Goal: Information Seeking & Learning: Learn about a topic

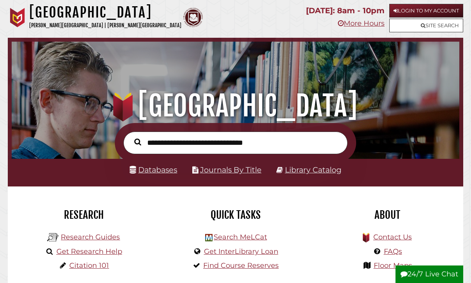
scroll to position [148, 444]
click at [164, 166] on link "Databases" at bounding box center [154, 169] width 48 height 9
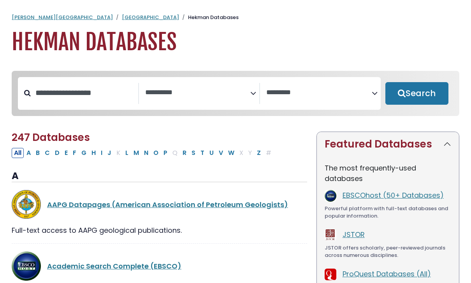
select select "Database Subject Filter"
select select "Database Vendors Filter"
click at [95, 94] on input "Search database by title or keyword" at bounding box center [85, 92] width 108 height 13
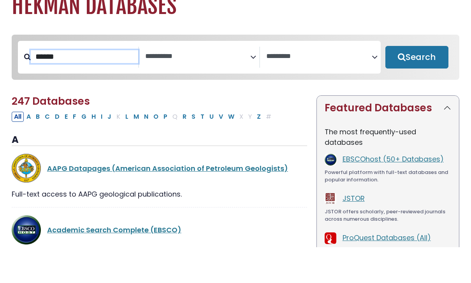
type input "******"
click at [417, 82] on button "Search" at bounding box center [417, 93] width 63 height 23
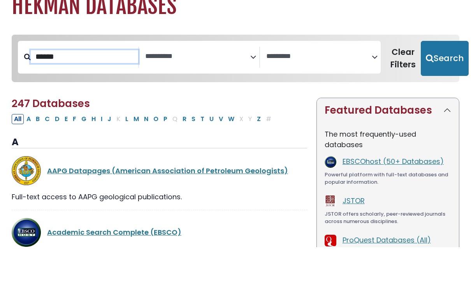
select select "Database Subject Filter"
select select "Database Vendors Filter"
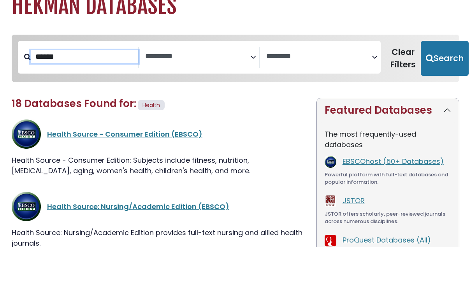
click at [440, 77] on button "Search" at bounding box center [445, 94] width 48 height 35
select select "Database Subject Filter"
select select "Database Vendors Filter"
type input "******"
click at [440, 77] on button "Search" at bounding box center [445, 94] width 48 height 35
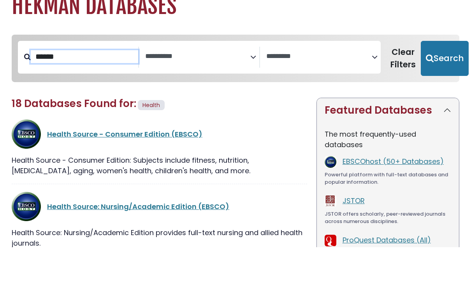
select select "Database Subject Filter"
select select "Database Vendors Filter"
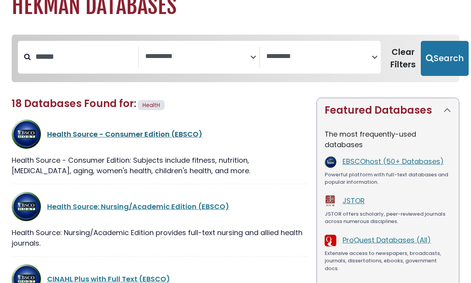
click at [146, 137] on link "Health Source - Consumer Edition (EBSCO)" at bounding box center [124, 134] width 155 height 10
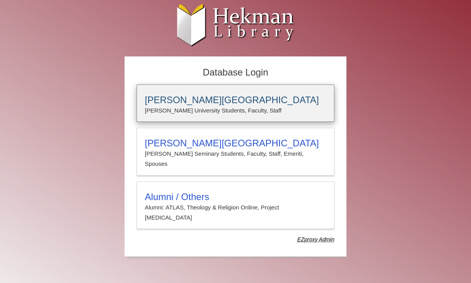
click at [247, 97] on h3 "[PERSON_NAME][GEOGRAPHIC_DATA]" at bounding box center [236, 100] width 182 height 11
click at [222, 103] on h3 "[PERSON_NAME][GEOGRAPHIC_DATA]" at bounding box center [236, 100] width 182 height 11
